Goal: Information Seeking & Learning: Find specific fact

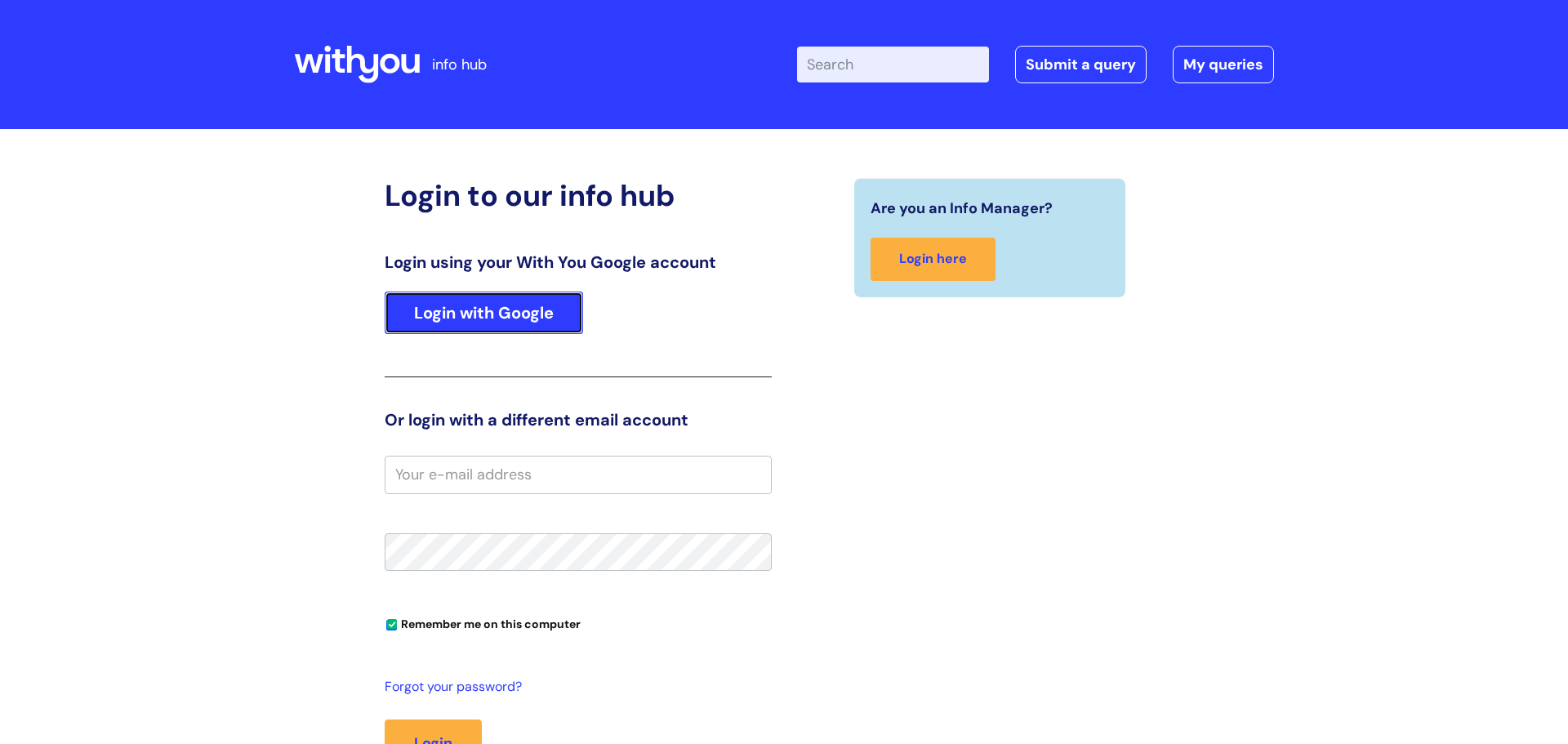
click at [504, 299] on link "Login with Google" at bounding box center [483, 312] width 199 height 42
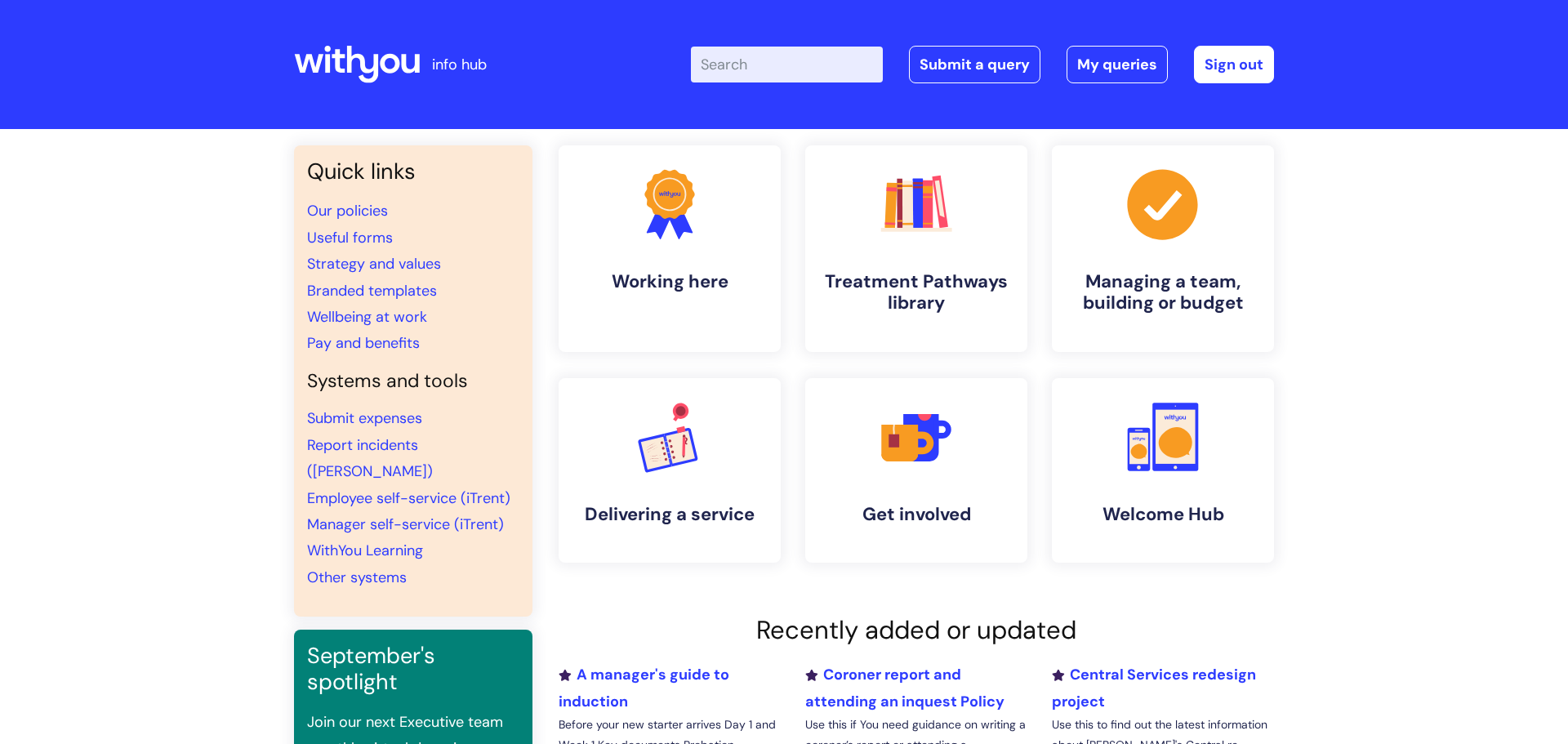
click at [790, 65] on input "Enter your search term here..." at bounding box center [786, 64] width 192 height 36
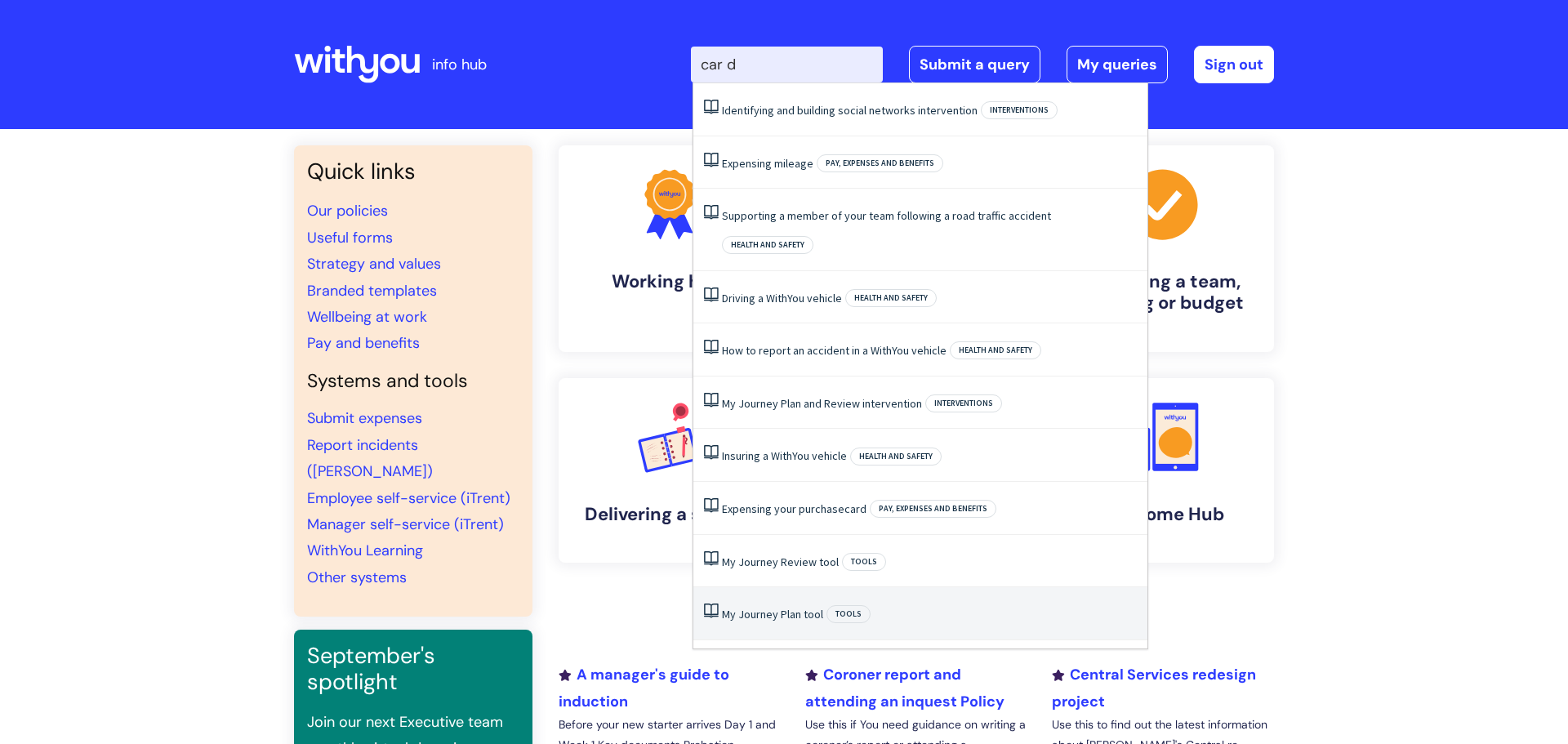
type input "car"
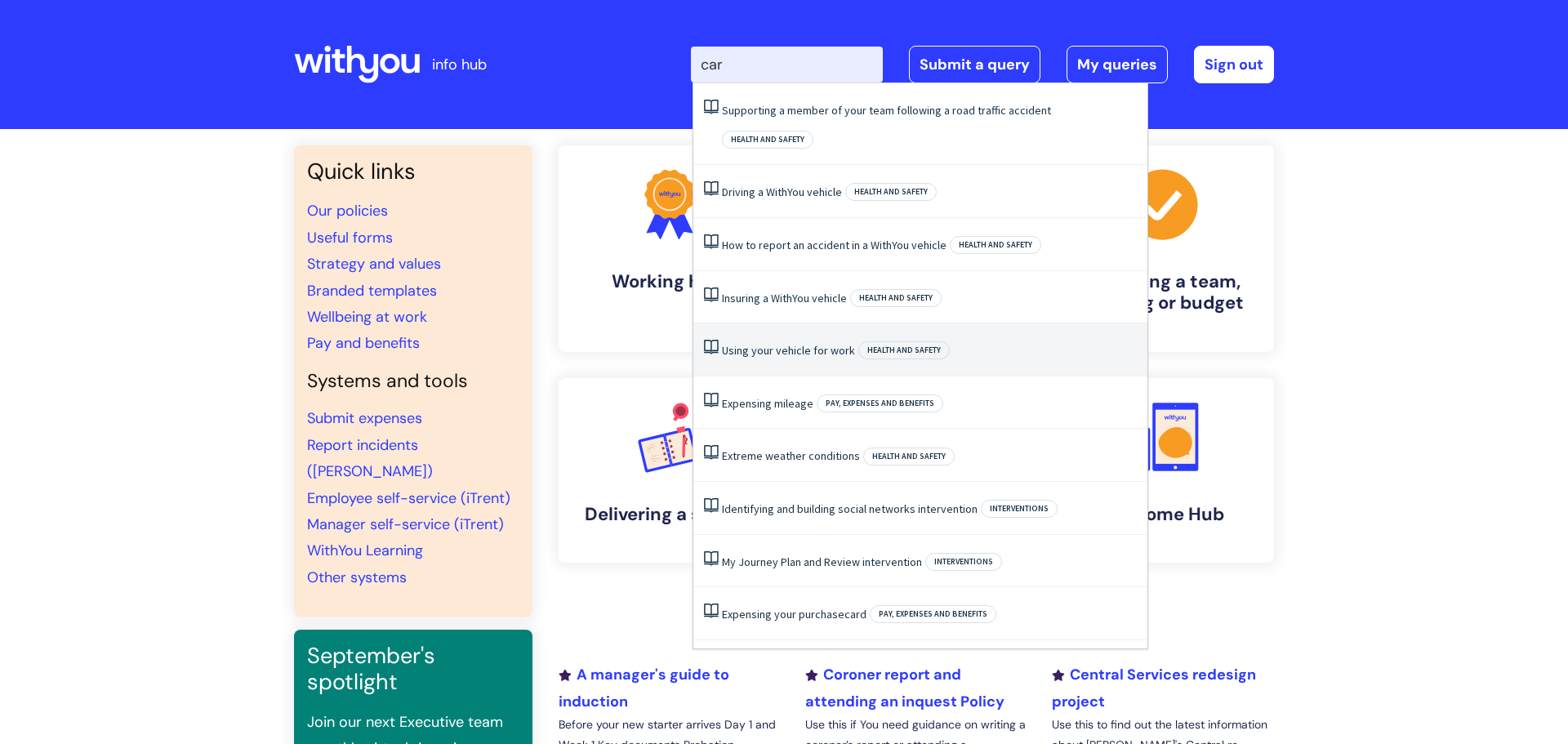
click at [801, 343] on link "Using your vehicle for work" at bounding box center [788, 350] width 133 height 15
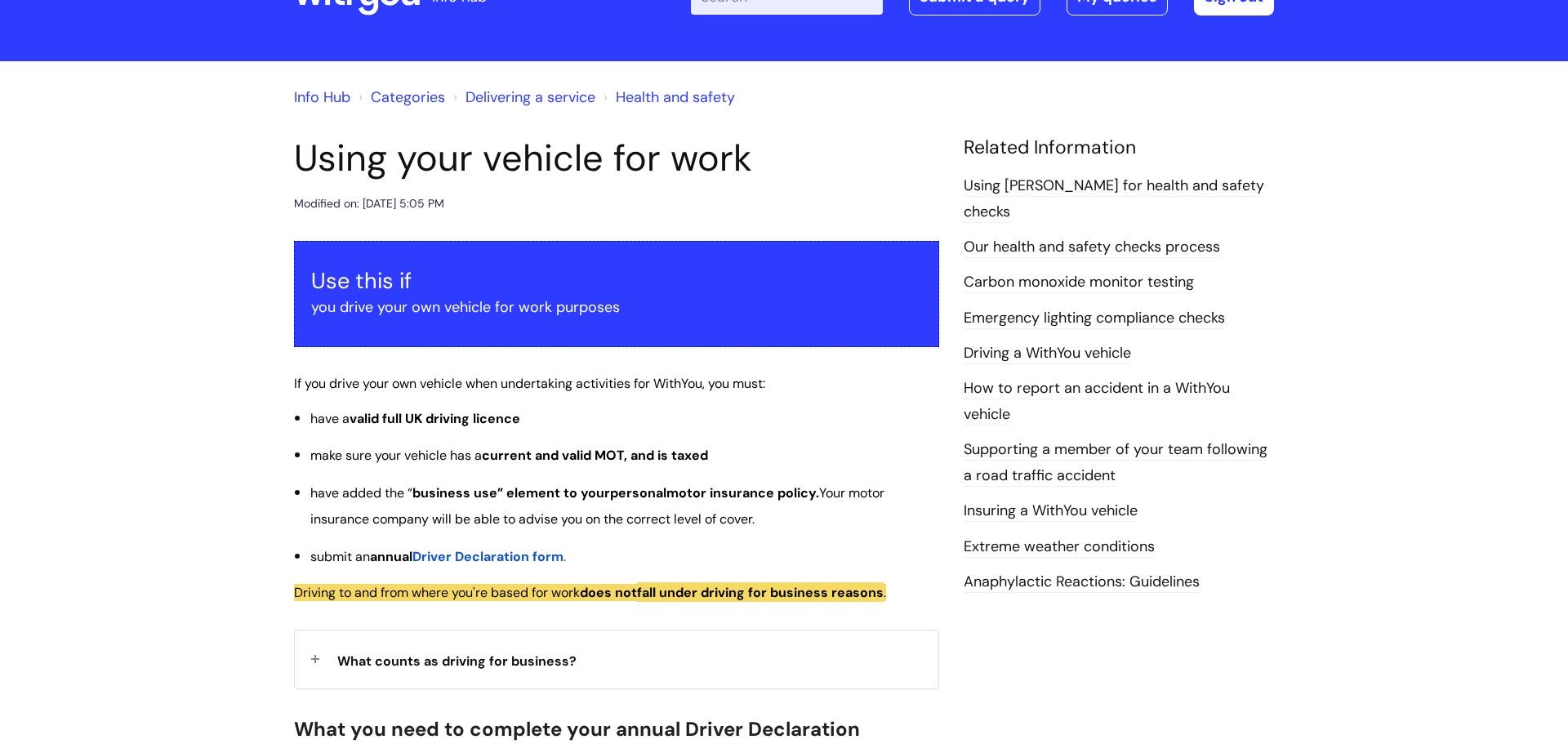
scroll to position [79, 0]
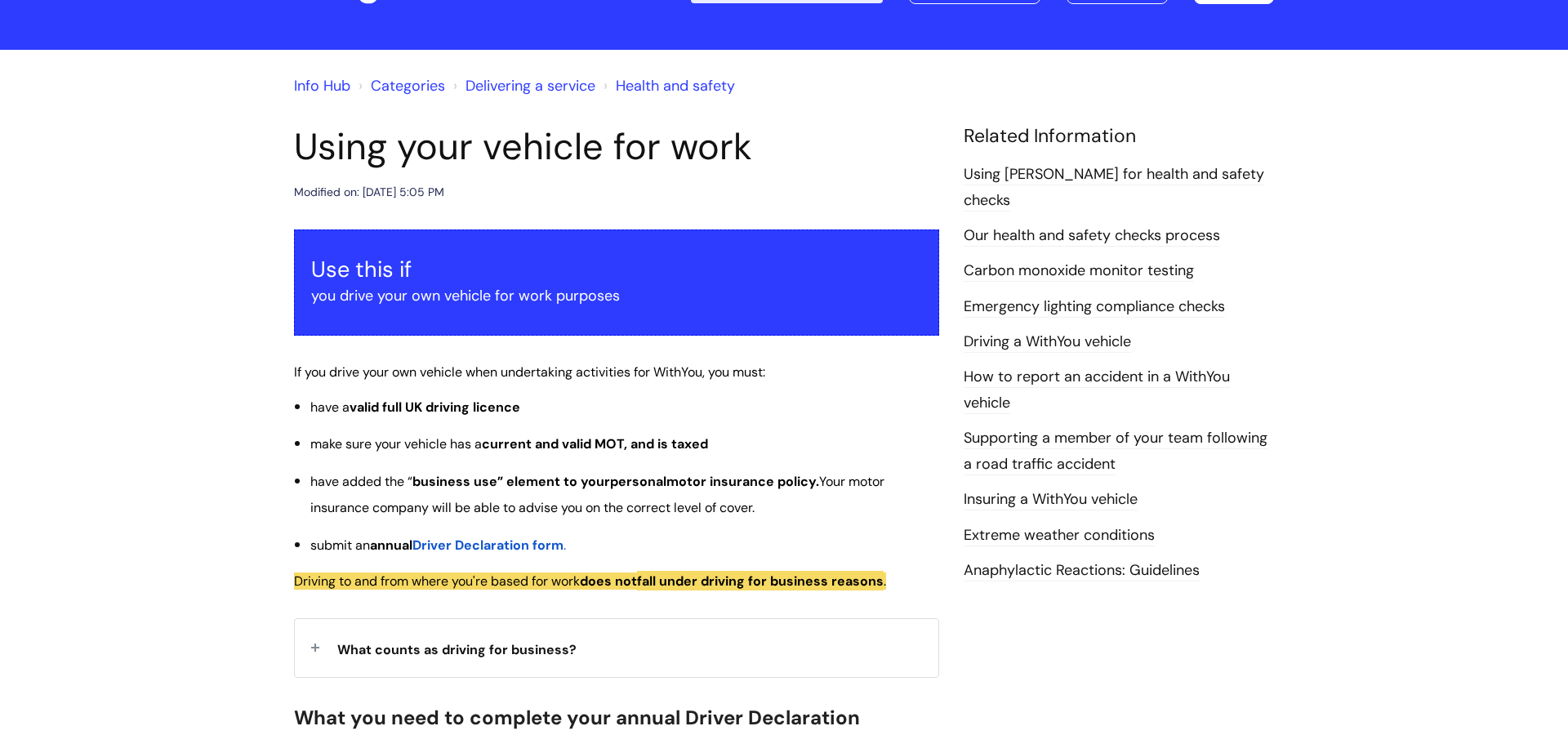
click at [536, 544] on span "Driver Declaration form" at bounding box center [488, 544] width 151 height 17
